Goal: Find specific page/section

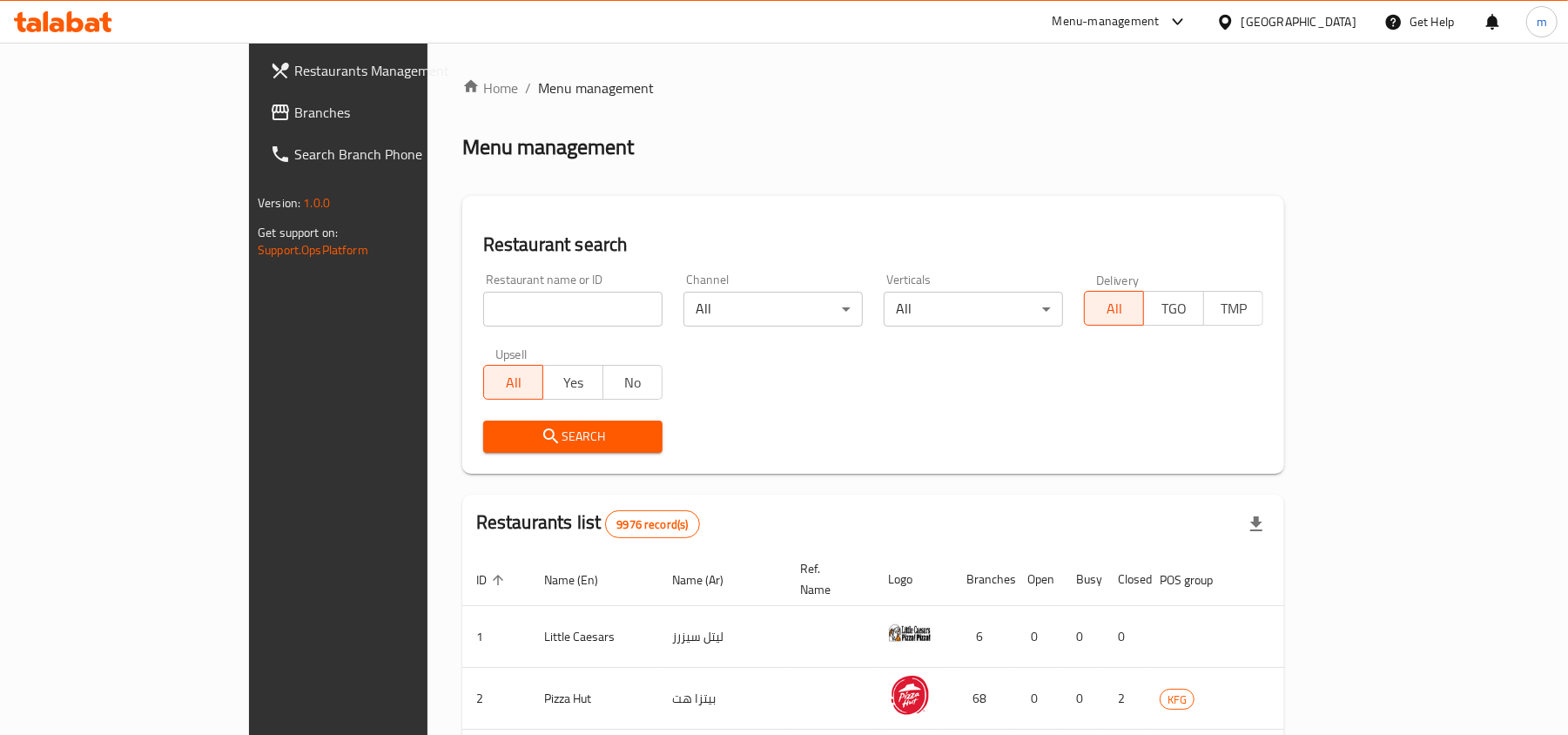
click at [255, 122] on link "Branches" at bounding box center [383, 112] width 255 height 42
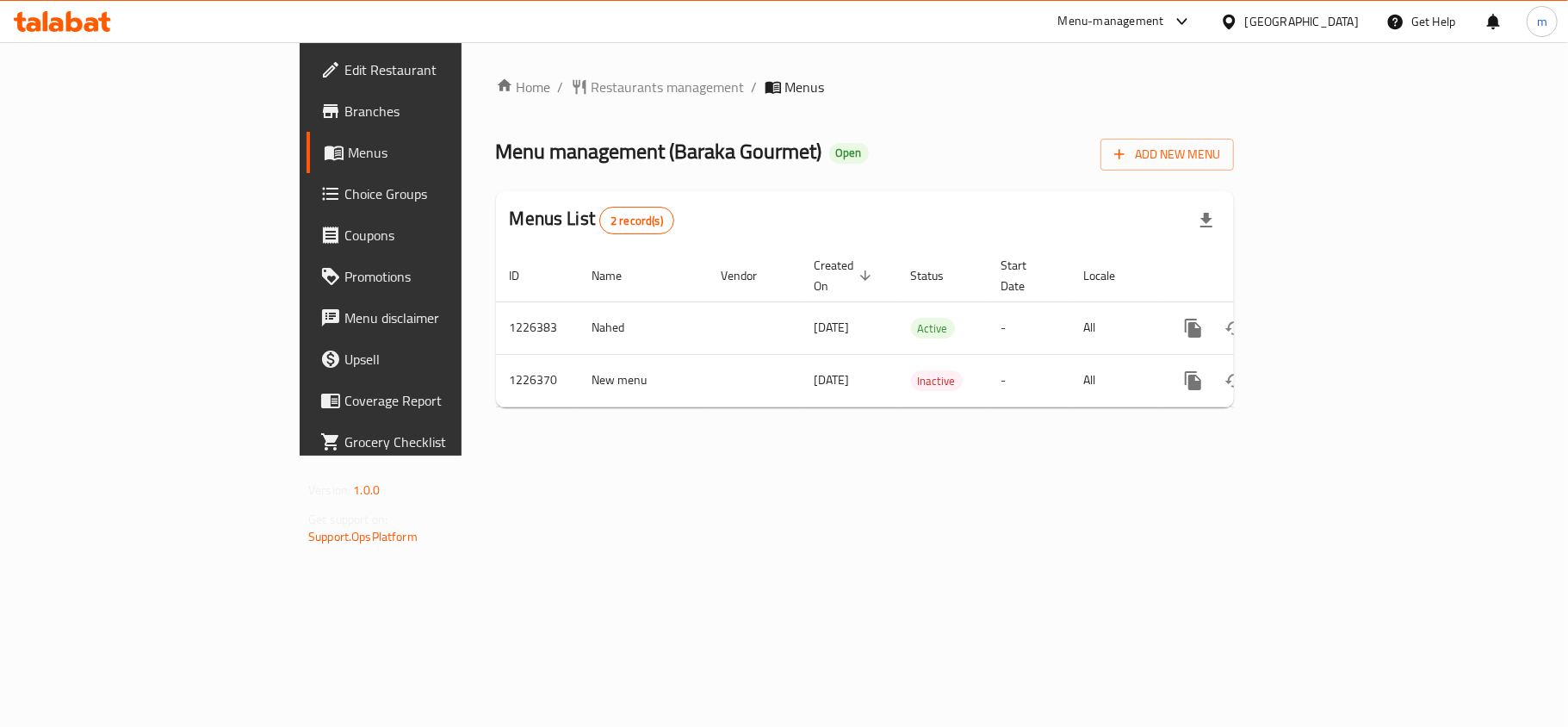
click at [480, 69] on div "Home / Restaurants management / Menus Menu management ( Baraka Gourmet ) Open A…" at bounding box center [865, 249] width 807 height 413
click at [592, 81] on span "Restaurants management" at bounding box center [668, 86] width 153 height 20
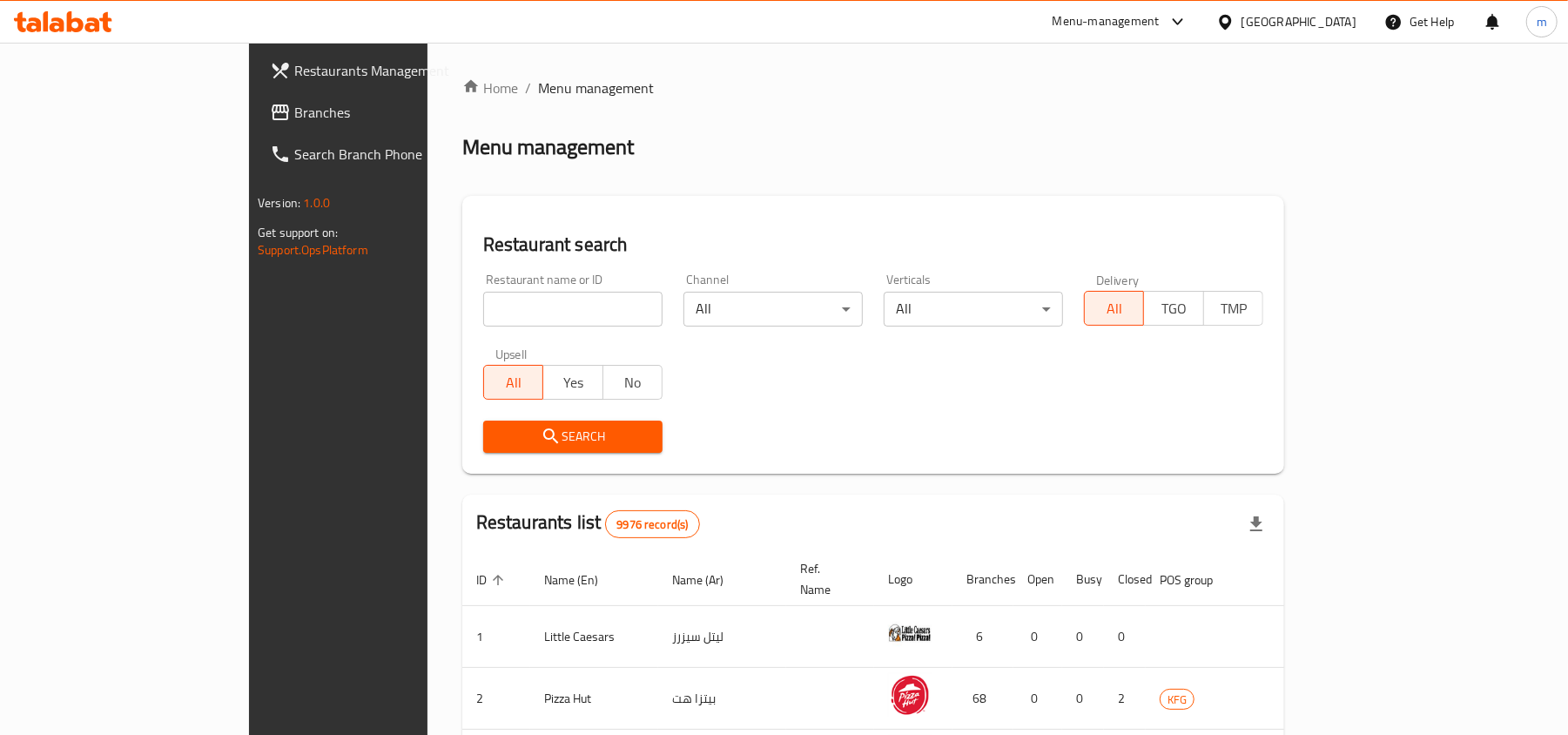
click at [484, 297] on input "search" at bounding box center [573, 309] width 179 height 35
paste input "675607"
type input "675607"
click at [540, 433] on icon "submit" at bounding box center [550, 436] width 21 height 21
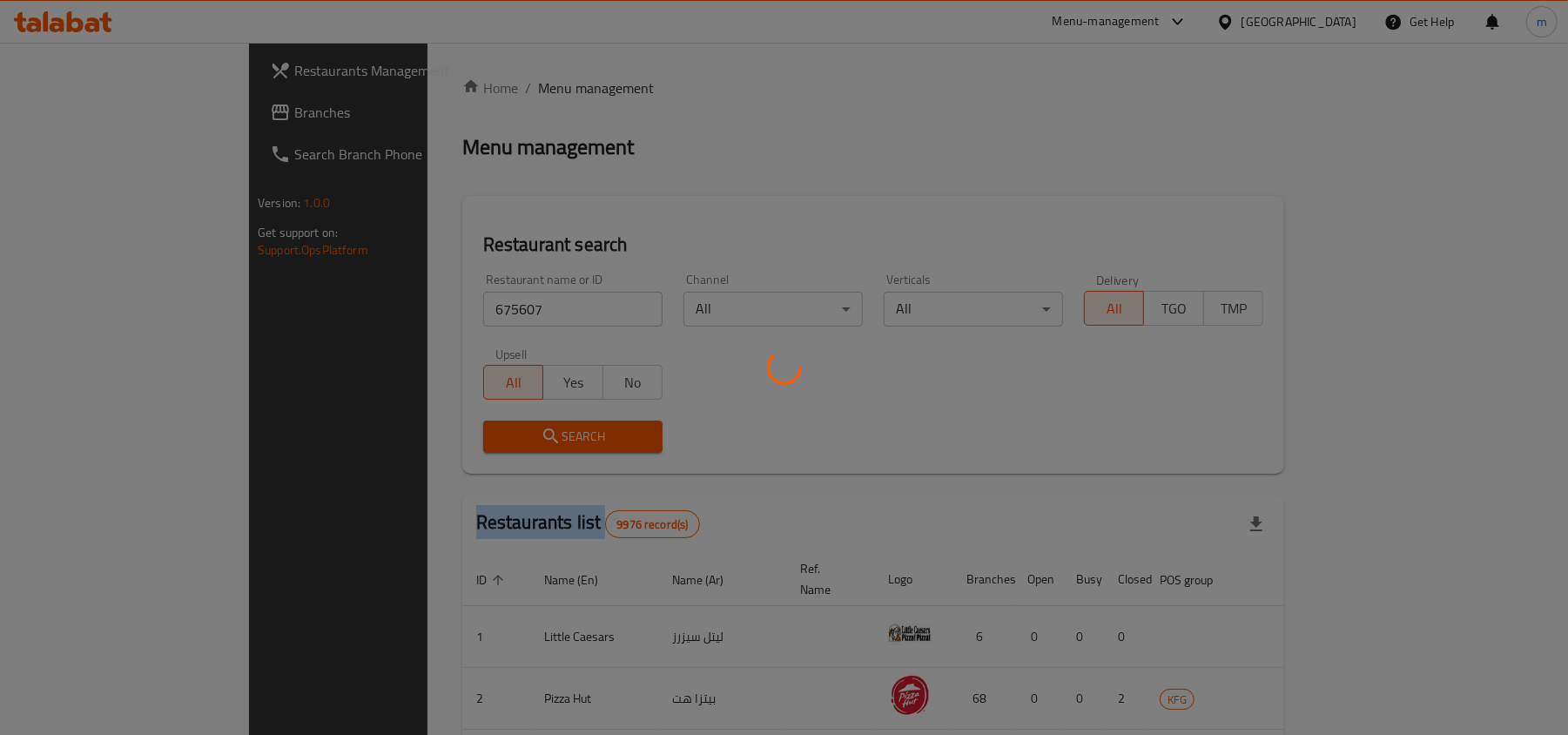
click at [434, 433] on div at bounding box center [784, 367] width 1568 height 735
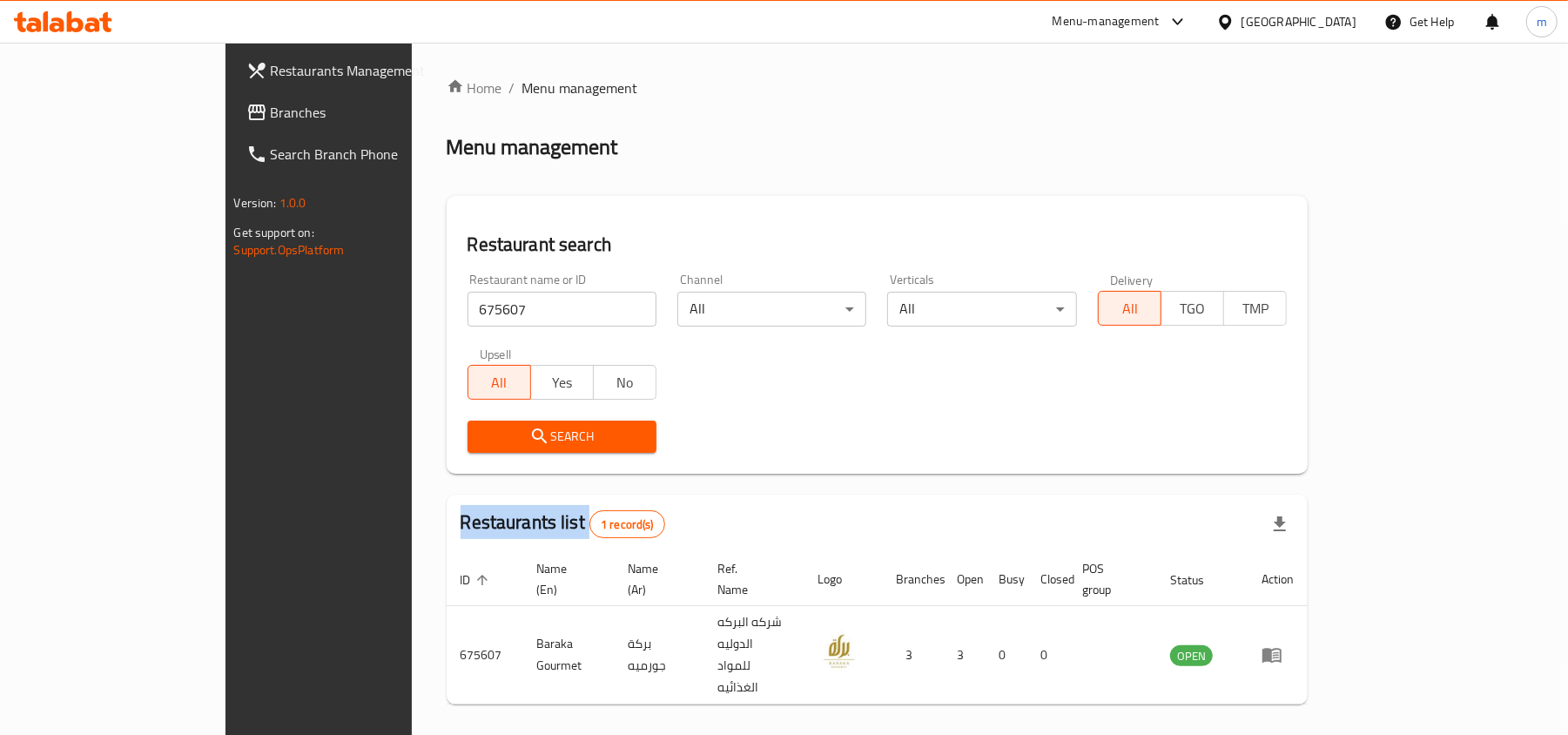
scroll to position [9, 0]
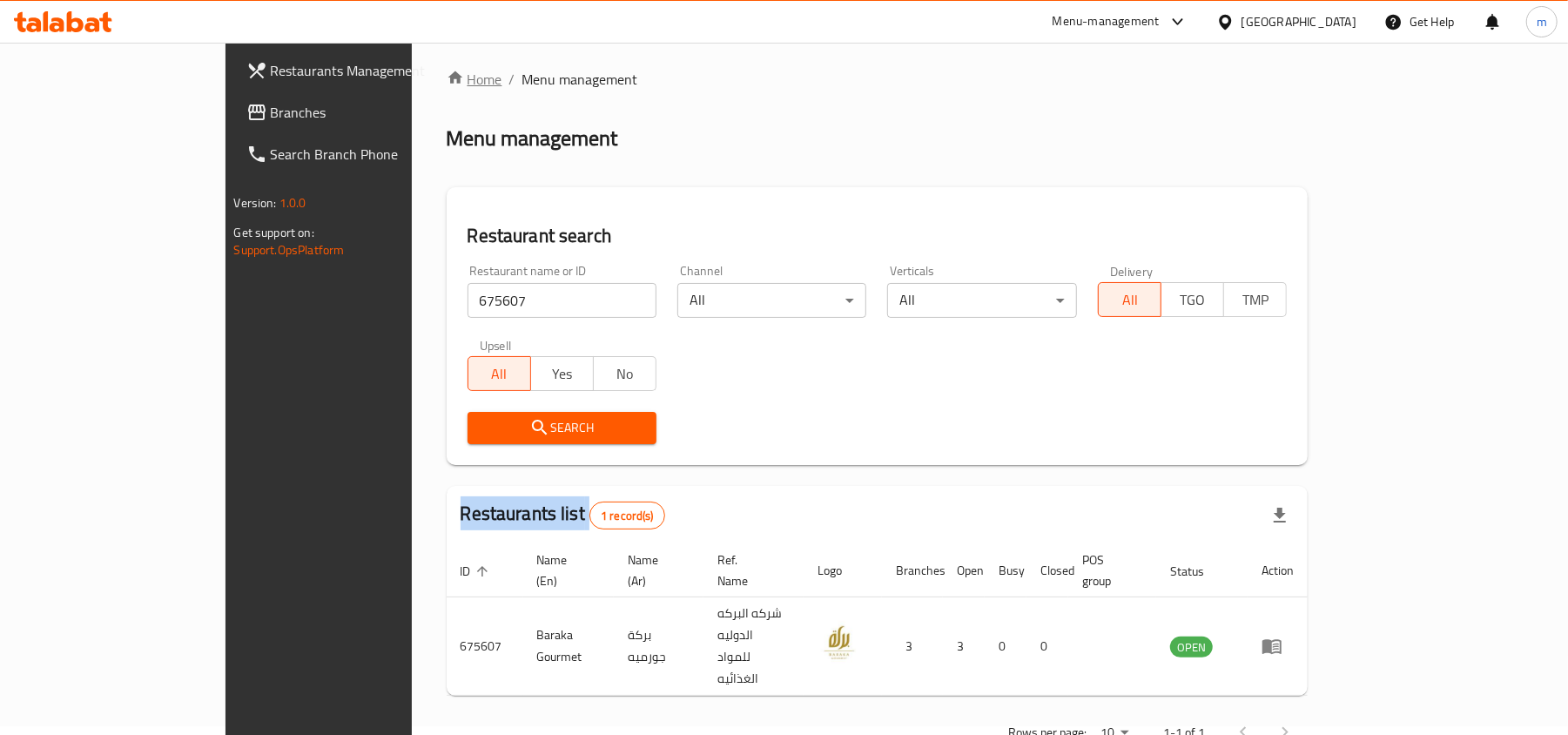
click at [446, 84] on link "Home" at bounding box center [474, 78] width 56 height 21
